Goal: Task Accomplishment & Management: Manage account settings

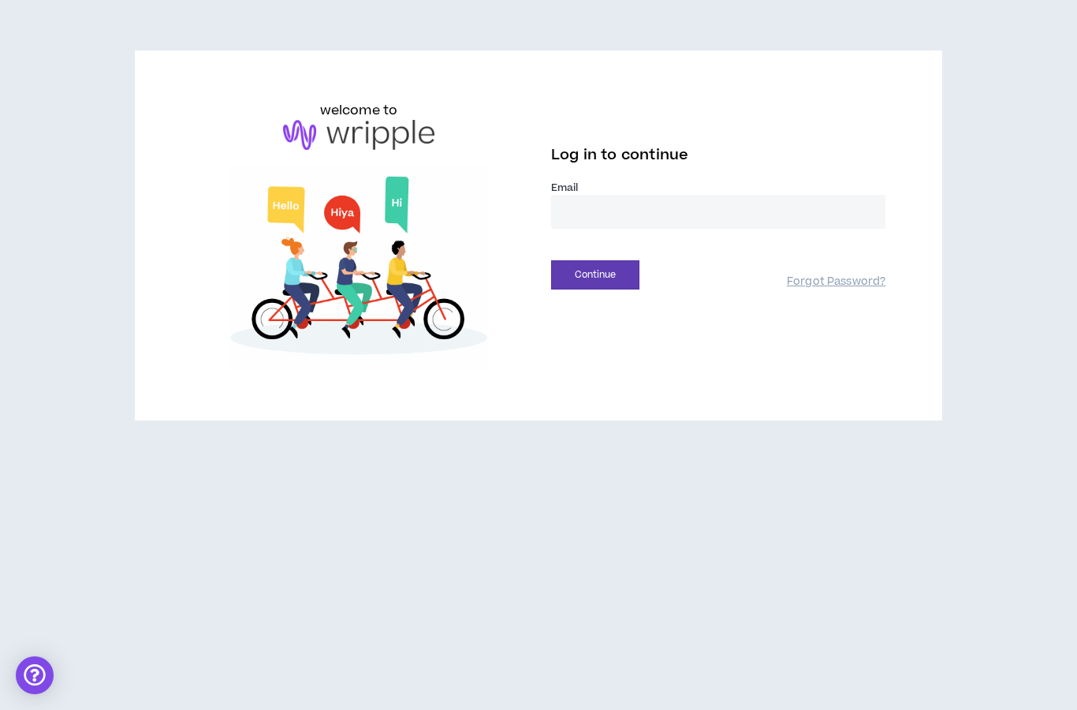
click at [648, 218] on input "email" at bounding box center [718, 212] width 334 height 34
type input "**********"
click at [631, 286] on button "Continue" at bounding box center [595, 274] width 88 height 29
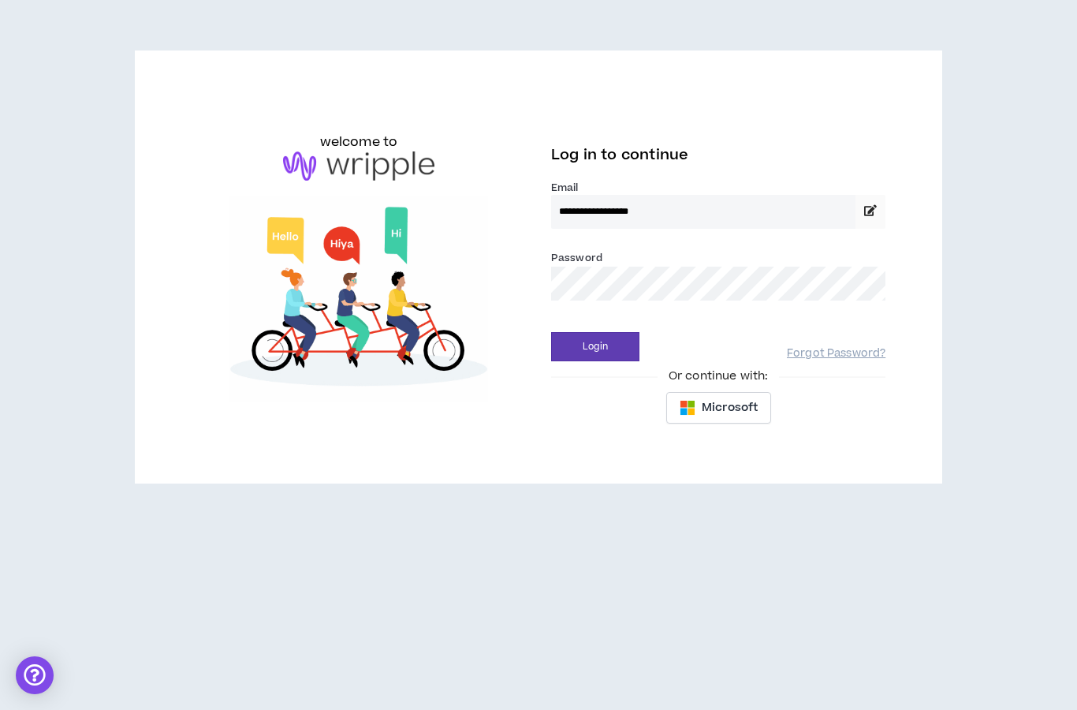
click at [633, 343] on button "Login" at bounding box center [595, 346] width 88 height 29
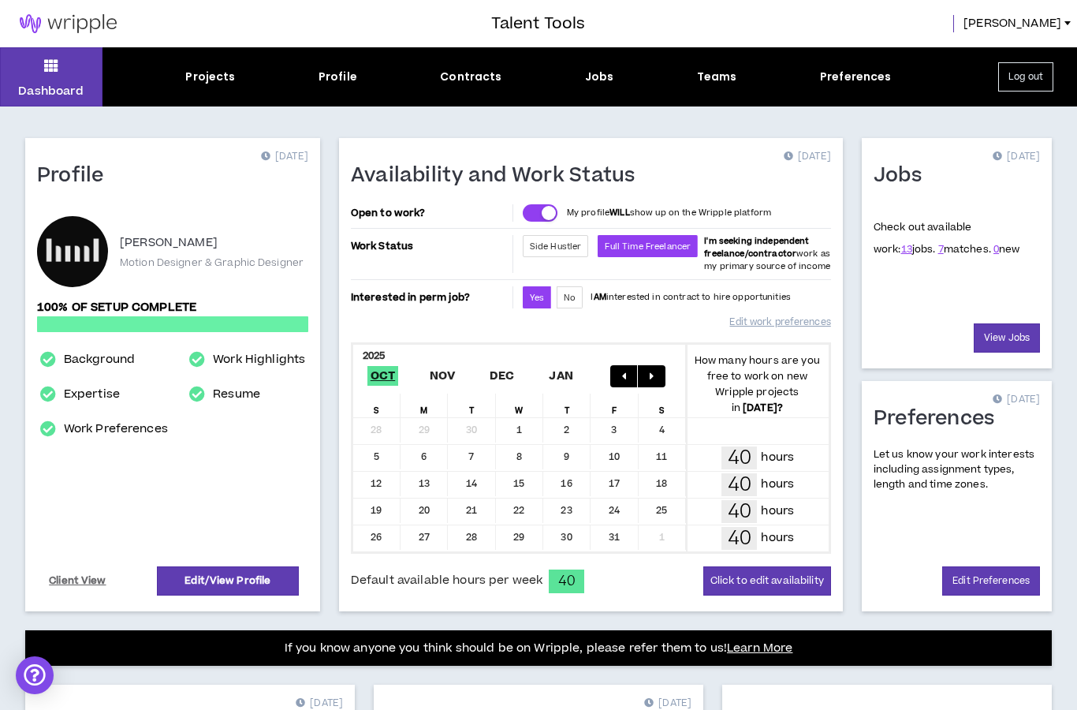
click at [35, 670] on div "Open Intercom Messenger" at bounding box center [35, 675] width 38 height 38
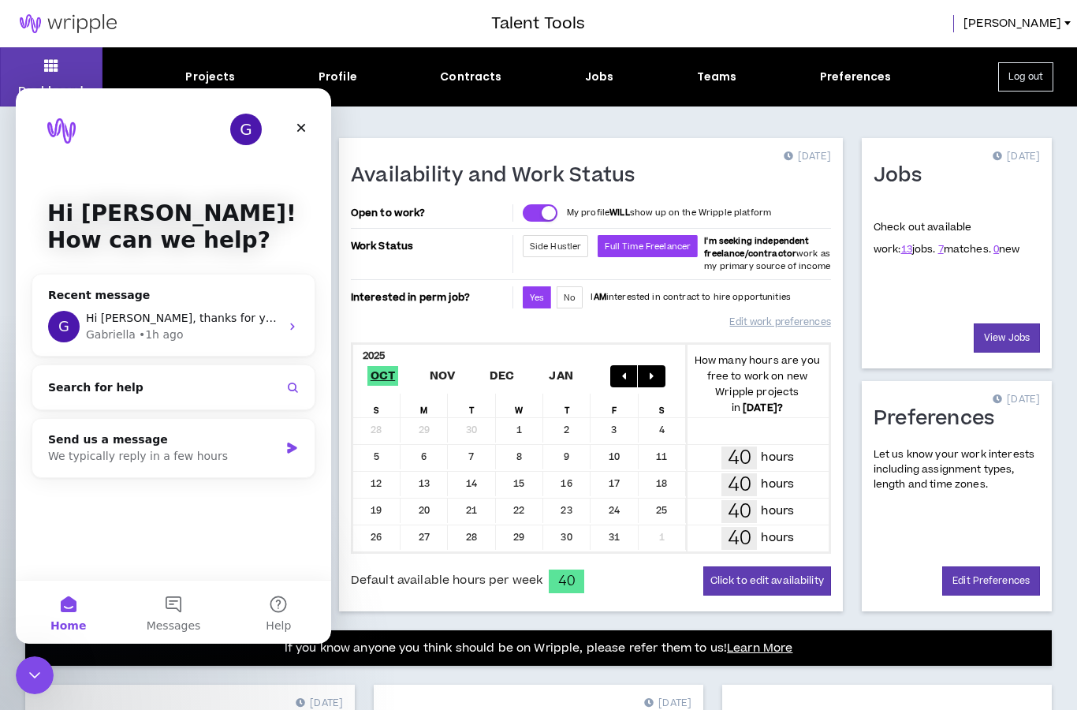
click at [217, 323] on span "Hi [PERSON_NAME], thanks for your message. I will log a ticket with our develop…" at bounding box center [494, 318] width 816 height 13
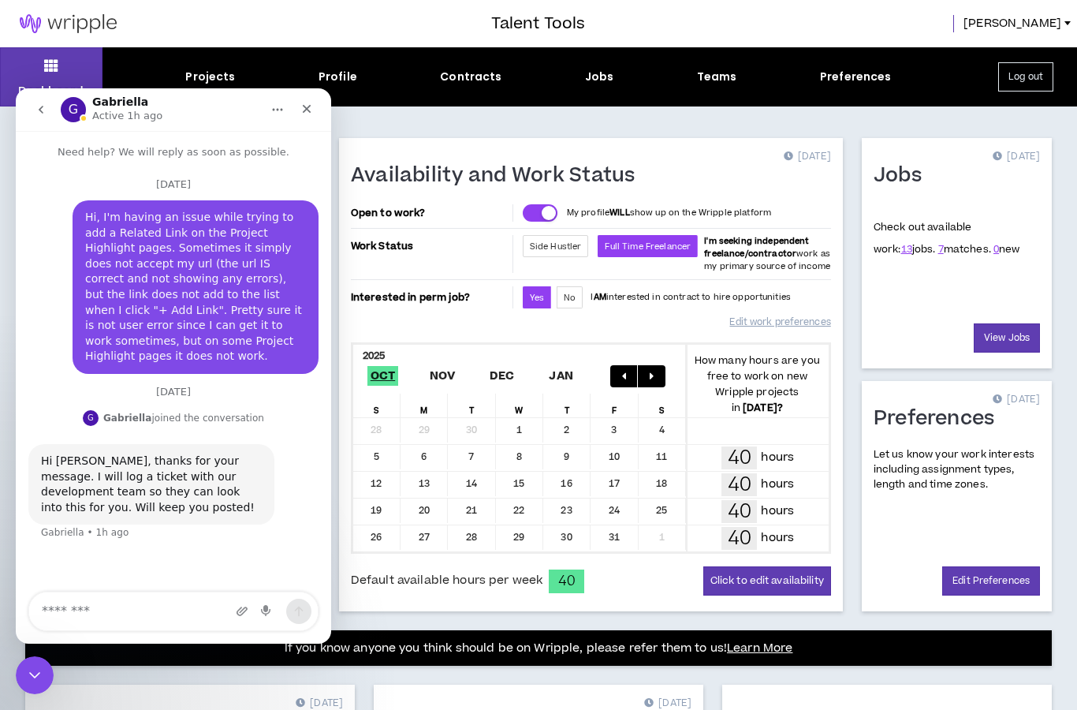
click at [901, 249] on link "13" at bounding box center [906, 249] width 11 height 14
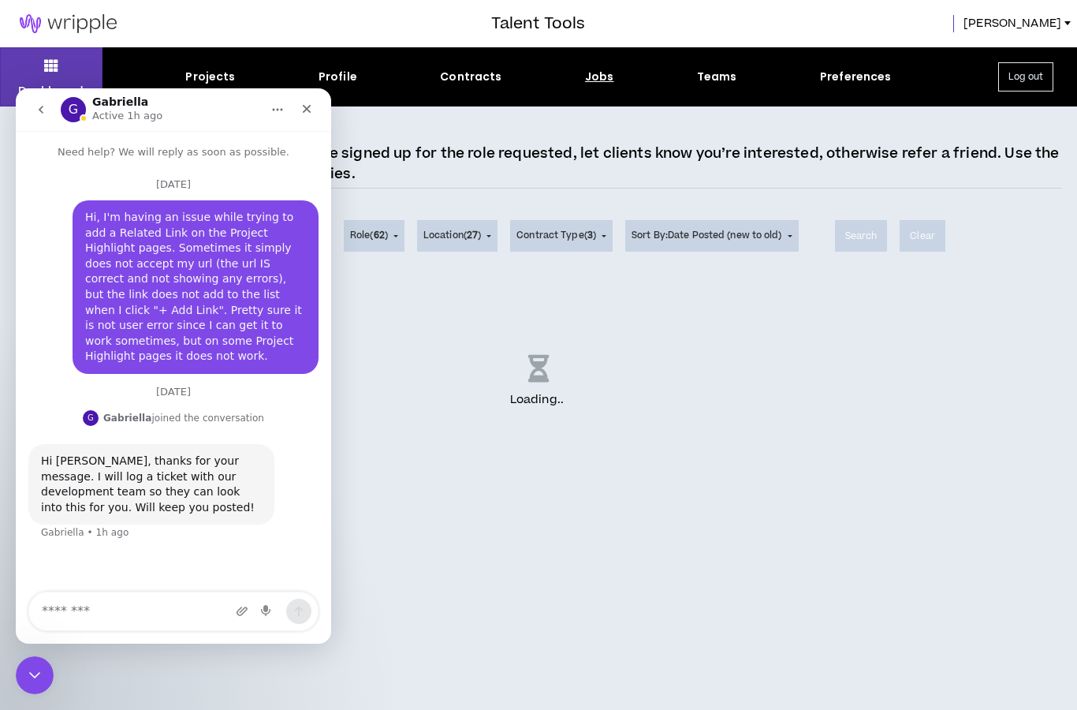
click at [305, 116] on div "Close" at bounding box center [307, 109] width 28 height 28
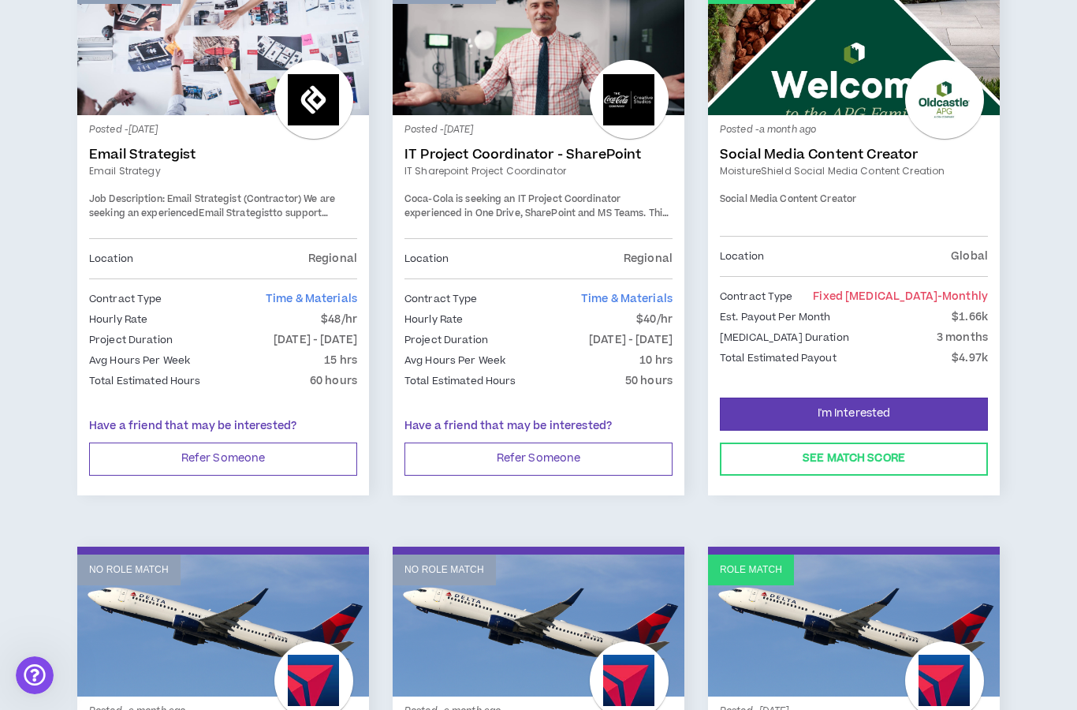
scroll to position [1451, 0]
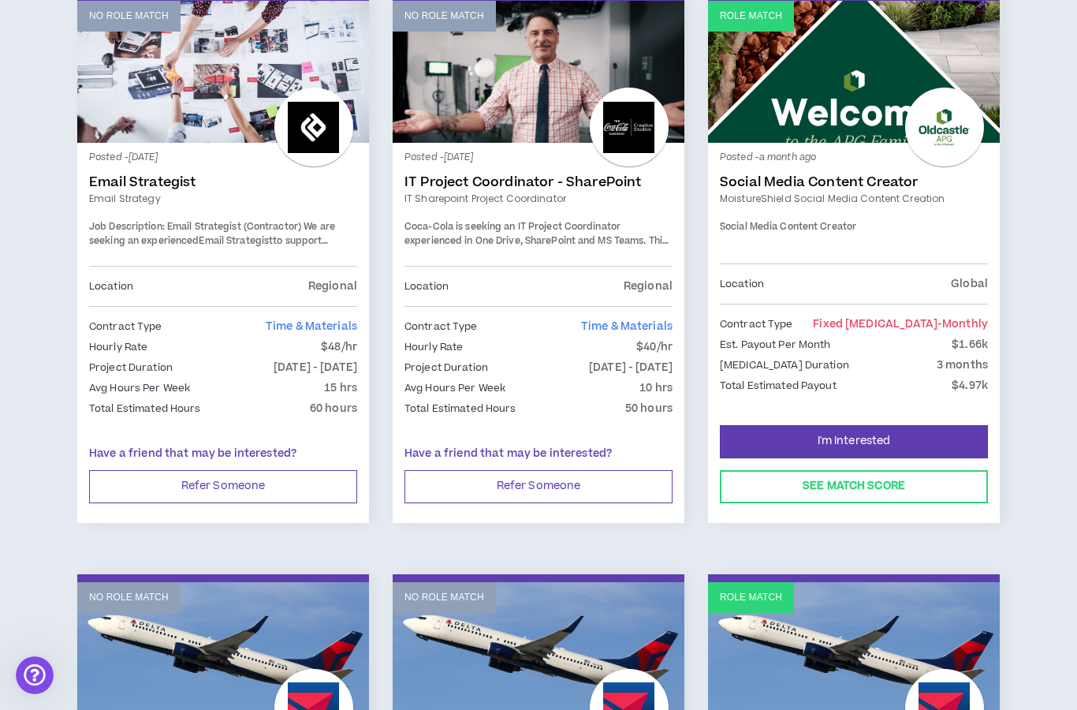
click at [915, 107] on div at bounding box center [944, 127] width 79 height 79
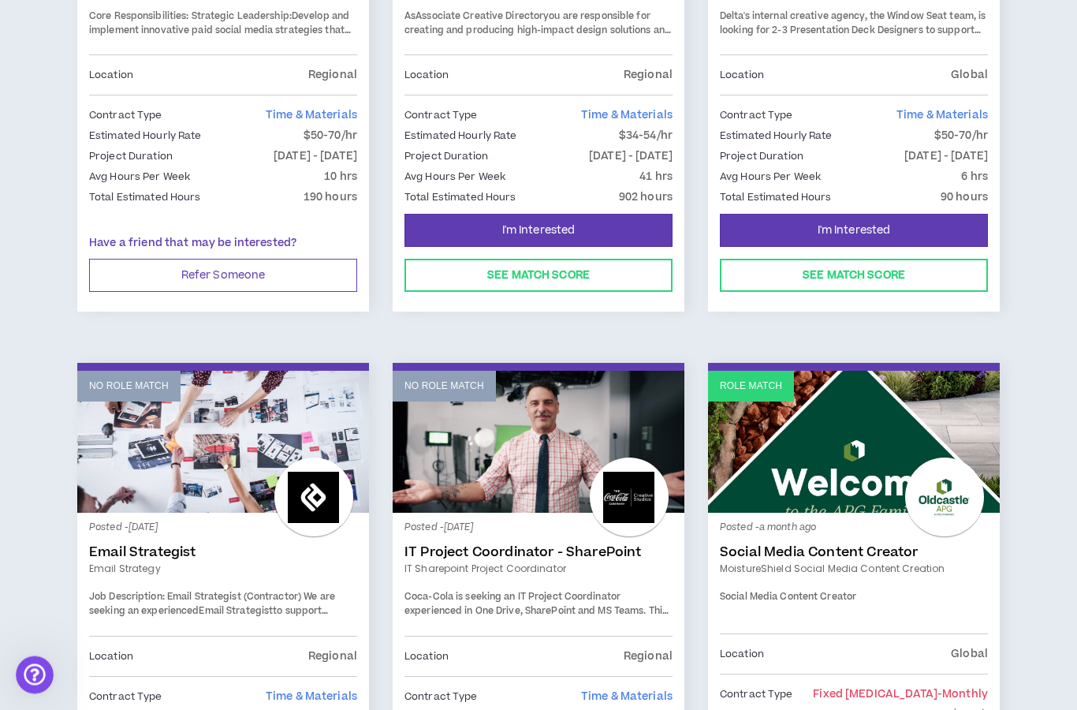
scroll to position [1084, 0]
